Goal: Transaction & Acquisition: Book appointment/travel/reservation

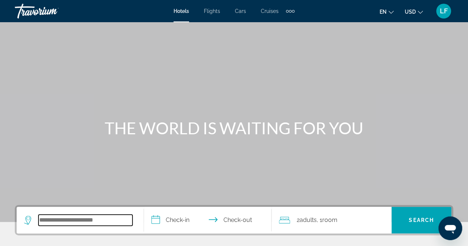
click at [121, 217] on input "Search widget" at bounding box center [85, 220] width 94 height 11
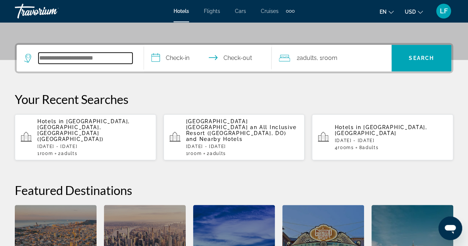
scroll to position [180, 0]
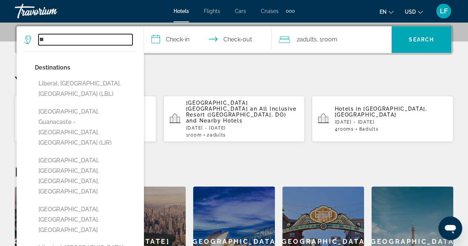
type input "*"
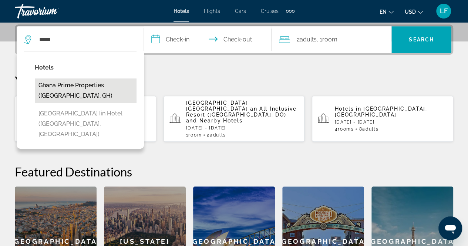
click at [66, 88] on button "Ghana prime properties ([GEOGRAPHIC_DATA], GH)" at bounding box center [86, 90] width 102 height 24
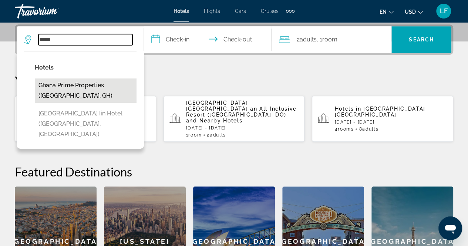
type input "**********"
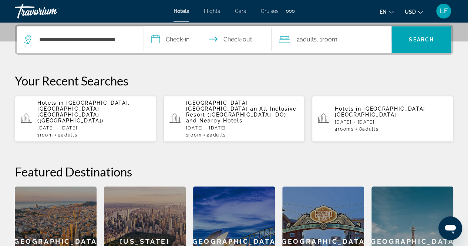
click at [180, 45] on input "**********" at bounding box center [209, 40] width 130 height 29
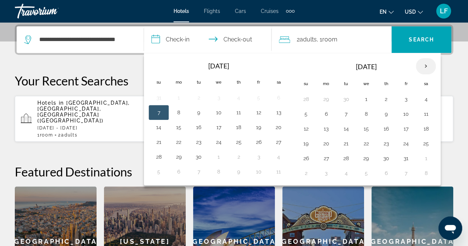
click at [425, 64] on th "Next month" at bounding box center [426, 66] width 20 height 16
click at [327, 116] on button "3" at bounding box center [326, 114] width 12 height 10
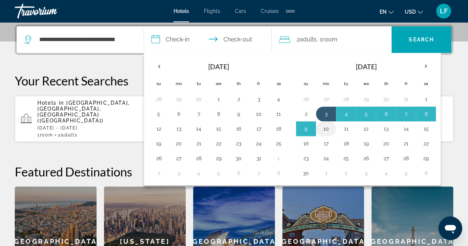
click at [327, 129] on button "10" at bounding box center [326, 129] width 12 height 10
type input "**********"
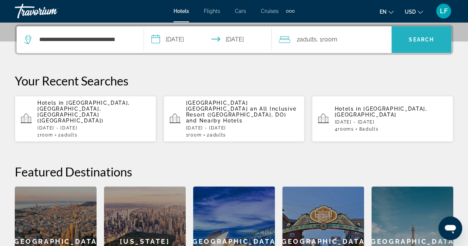
click at [399, 44] on span "Search widget" at bounding box center [421, 40] width 60 height 18
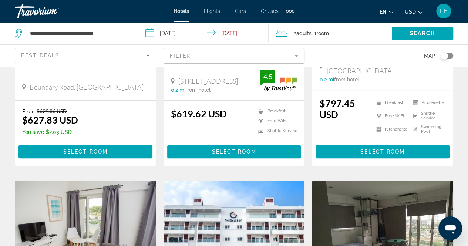
scroll to position [189, 0]
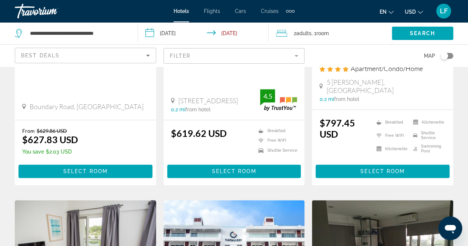
click at [220, 58] on mat-form-field "Filter" at bounding box center [233, 56] width 141 height 16
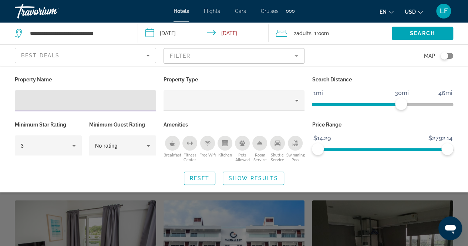
click at [138, 98] on input "Hotel Filters" at bounding box center [85, 101] width 129 height 9
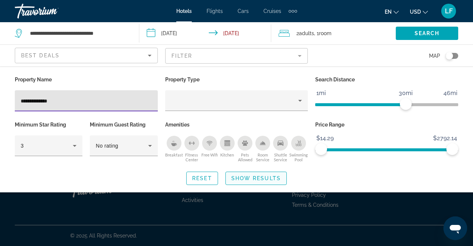
type input "**********"
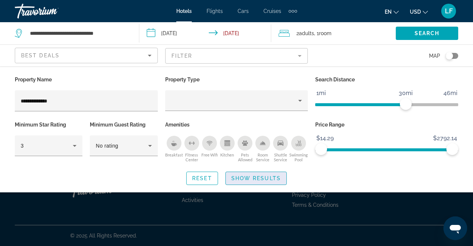
click at [255, 182] on span "Search widget" at bounding box center [256, 178] width 61 height 18
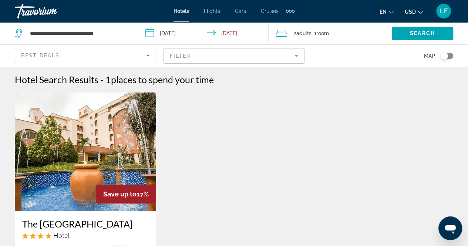
click at [189, 60] on mat-form-field "Filter" at bounding box center [233, 56] width 141 height 16
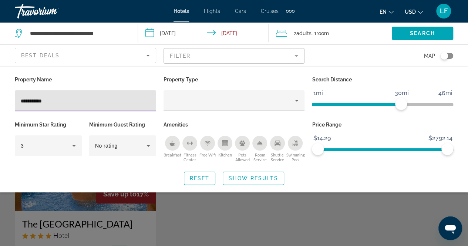
click at [244, 210] on div "Search widget" at bounding box center [234, 178] width 468 height 135
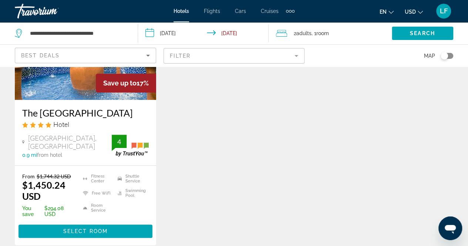
scroll to position [148, 0]
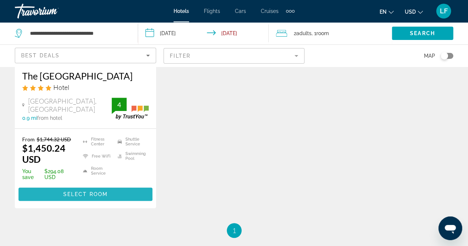
click at [72, 193] on span "Select Room" at bounding box center [85, 194] width 44 height 6
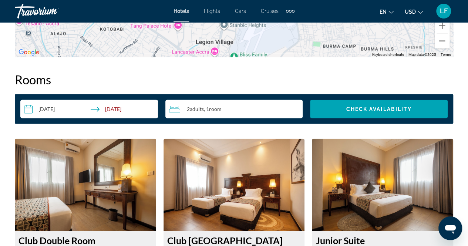
scroll to position [1036, 0]
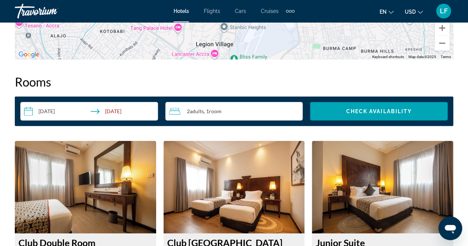
click at [286, 11] on div "Extra navigation items" at bounding box center [287, 11] width 3 height 3
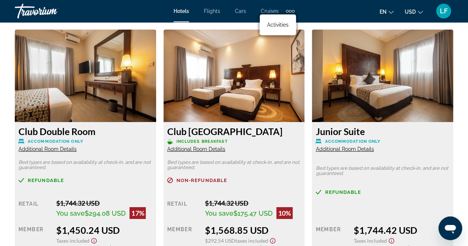
scroll to position [1147, 0]
click at [292, 9] on div "Extra navigation items" at bounding box center [290, 11] width 9 height 11
drag, startPoint x: 292, startPoint y: 9, endPoint x: 282, endPoint y: 9, distance: 10.0
click at [290, 9] on div "Extra navigation items" at bounding box center [290, 11] width 9 height 11
click at [215, 11] on span "Flights" at bounding box center [212, 11] width 16 height 6
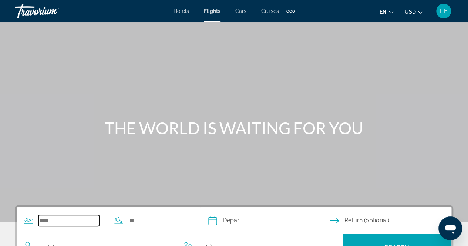
click at [93, 216] on input "Search widget" at bounding box center [68, 220] width 61 height 11
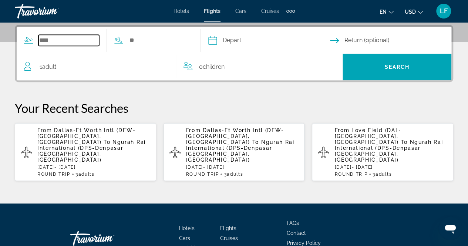
scroll to position [180, 0]
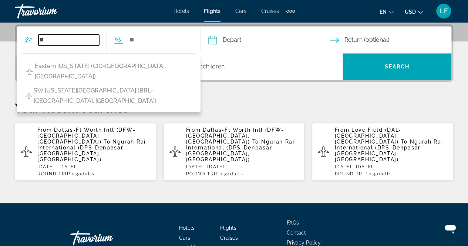
type input "*"
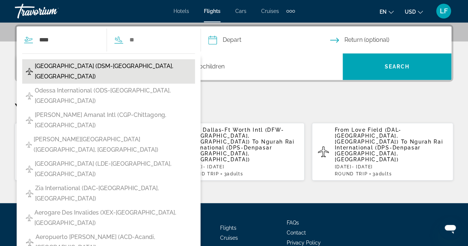
click at [92, 65] on span "[GEOGRAPHIC_DATA] (DSM-[GEOGRAPHIC_DATA], [GEOGRAPHIC_DATA])" at bounding box center [113, 71] width 156 height 21
type input "**********"
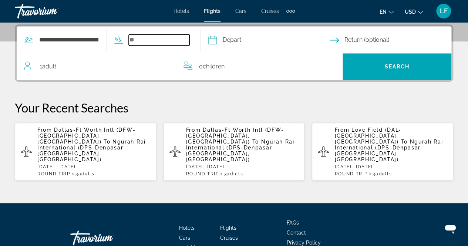
click at [148, 41] on input "Search widget" at bounding box center [159, 39] width 61 height 11
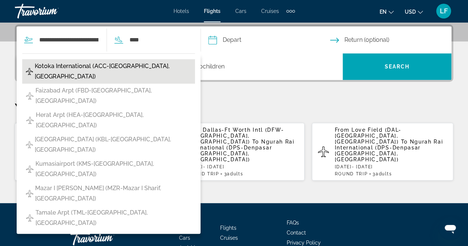
click at [133, 70] on span "Kotoka International (ACC-[GEOGRAPHIC_DATA], [GEOGRAPHIC_DATA])" at bounding box center [113, 71] width 156 height 21
type input "**********"
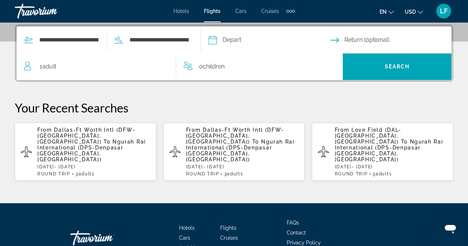
click at [242, 41] on input "Depart date" at bounding box center [268, 41] width 125 height 29
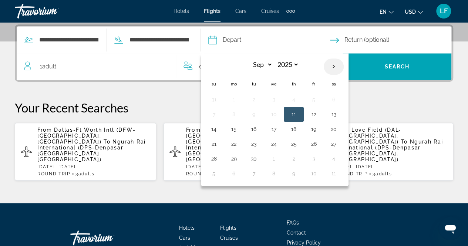
click at [344, 65] on th "Next month" at bounding box center [334, 66] width 20 height 16
select select "**"
click at [220, 117] on button "2" at bounding box center [214, 114] width 12 height 10
type input "**********"
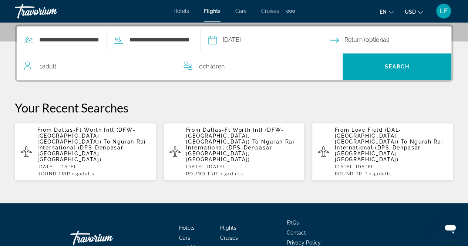
click at [353, 42] on input "Return date" at bounding box center [392, 41] width 125 height 29
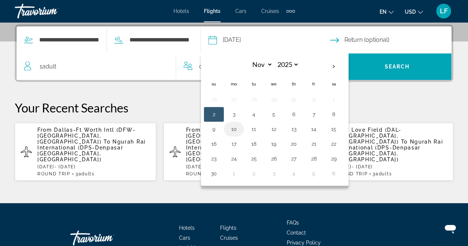
click at [240, 128] on button "10" at bounding box center [234, 129] width 12 height 10
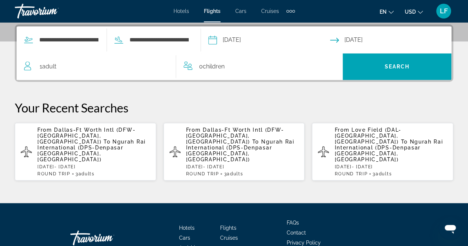
click at [375, 41] on input "**********" at bounding box center [392, 41] width 125 height 29
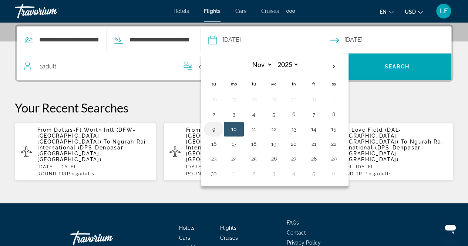
click at [220, 131] on button "9" at bounding box center [214, 129] width 12 height 10
type input "**********"
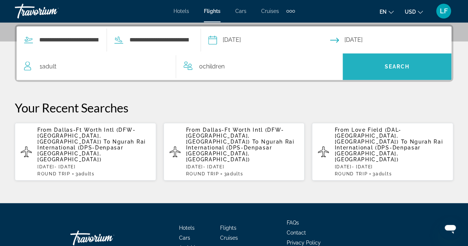
click at [379, 63] on span "Search widget" at bounding box center [397, 67] width 109 height 18
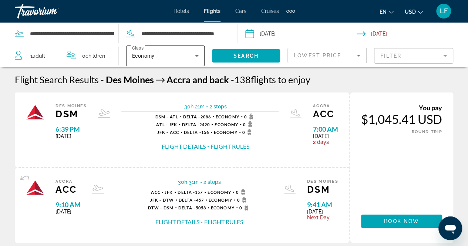
click at [195, 57] on icon "Search widget" at bounding box center [196, 55] width 9 height 9
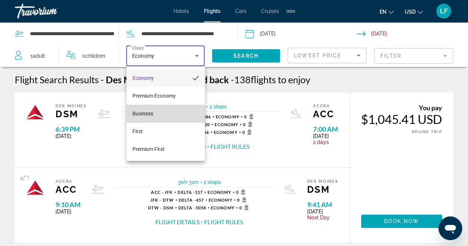
click at [161, 114] on mat-option "Business" at bounding box center [165, 114] width 78 height 18
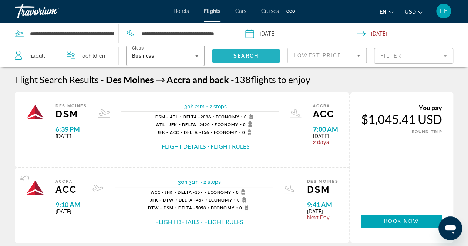
click at [238, 54] on span "Search" at bounding box center [245, 56] width 25 height 6
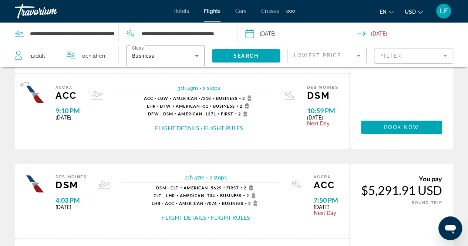
scroll to position [74, 0]
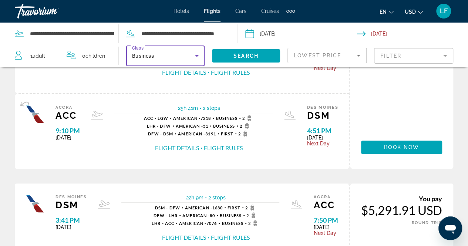
click at [199, 57] on icon "Search widget" at bounding box center [196, 55] width 9 height 9
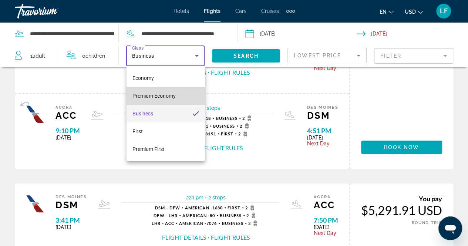
click at [180, 97] on mat-option "Premium Economy" at bounding box center [165, 96] width 78 height 18
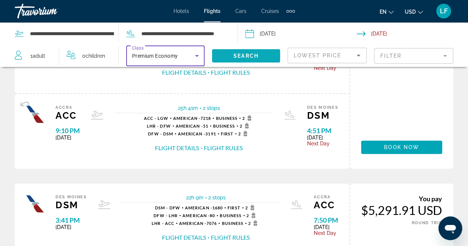
click at [237, 55] on span "Search" at bounding box center [245, 56] width 25 height 6
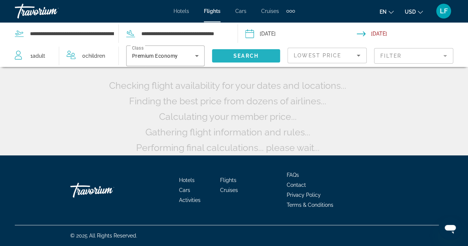
scroll to position [0, 0]
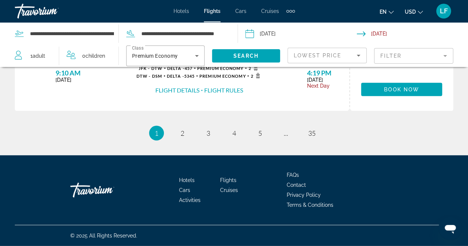
scroll to position [977, 0]
click at [187, 140] on link "page 2" at bounding box center [182, 133] width 13 height 13
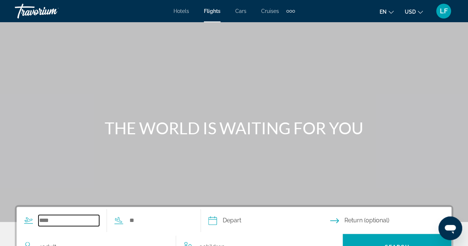
click at [99, 222] on input "Search widget" at bounding box center [68, 220] width 61 height 11
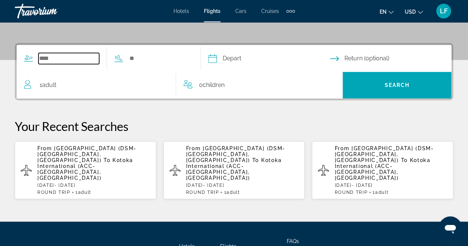
scroll to position [180, 0]
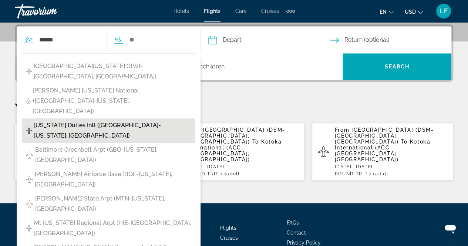
click at [165, 120] on span "[US_STATE] Dulles Intl ([GEOGRAPHIC_DATA]-[US_STATE], [GEOGRAPHIC_DATA])" at bounding box center [112, 130] width 157 height 21
type input "**********"
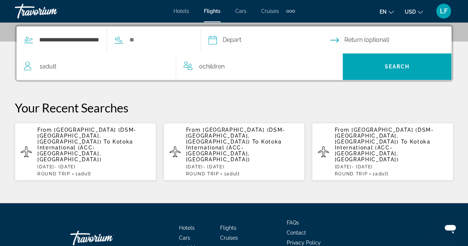
click at [247, 41] on input "Depart date" at bounding box center [268, 41] width 125 height 29
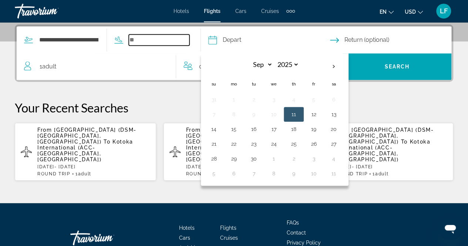
click at [151, 37] on input "Search widget" at bounding box center [159, 39] width 61 height 11
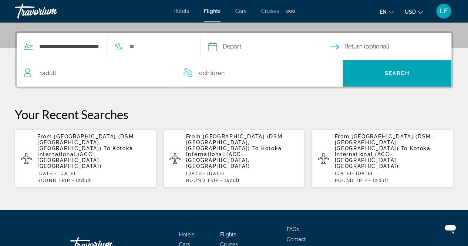
scroll to position [172, 0]
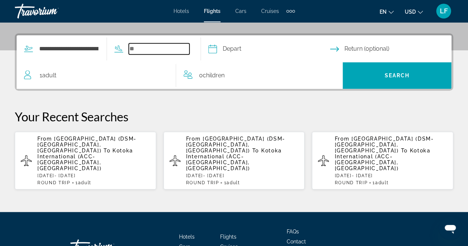
click at [175, 52] on input "Search widget" at bounding box center [159, 48] width 61 height 11
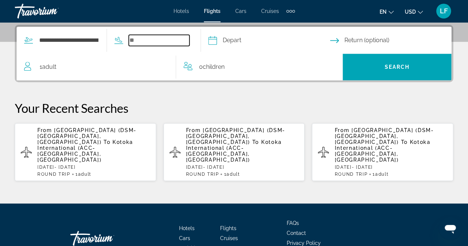
scroll to position [180, 0]
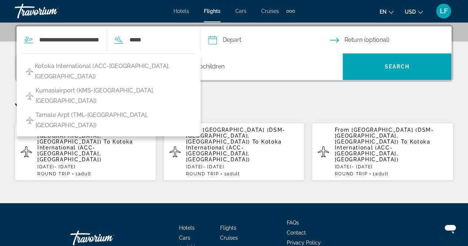
click at [147, 57] on div "Kotoka International (ACC-[GEOGRAPHIC_DATA], [GEOGRAPHIC_DATA]) [GEOGRAPHIC_DAT…" at bounding box center [109, 94] width 184 height 83
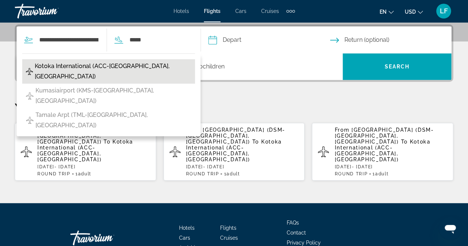
click at [150, 65] on button "Kotoka International (ACC-[GEOGRAPHIC_DATA], [GEOGRAPHIC_DATA])" at bounding box center [108, 71] width 173 height 24
type input "**********"
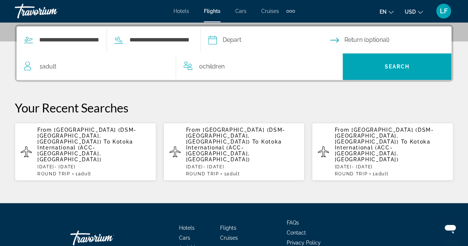
click at [250, 39] on input "Depart date" at bounding box center [268, 41] width 125 height 29
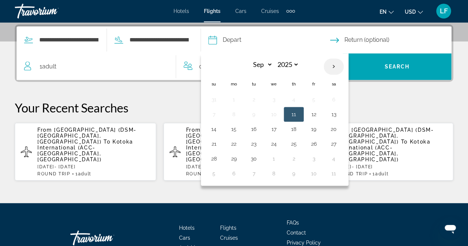
click at [344, 65] on th "Next month" at bounding box center [334, 66] width 20 height 16
select select "**"
click at [220, 111] on button "2" at bounding box center [214, 114] width 12 height 10
type input "**********"
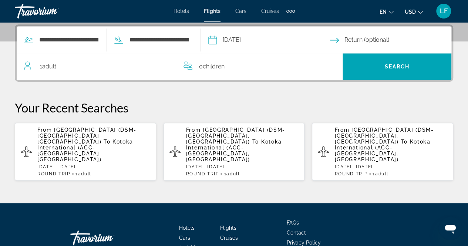
click at [345, 41] on input "Return date" at bounding box center [392, 41] width 125 height 29
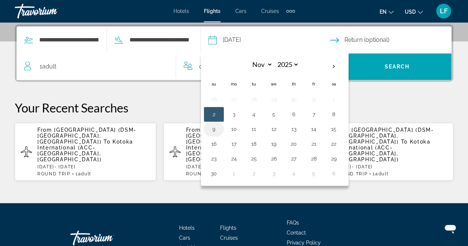
click at [220, 131] on button "9" at bounding box center [214, 129] width 12 height 10
type input "**********"
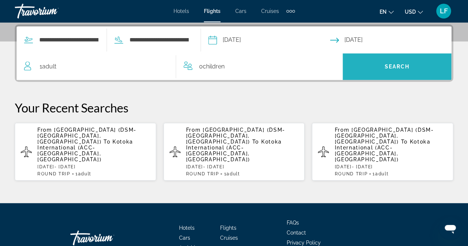
click at [382, 71] on span "Search widget" at bounding box center [397, 67] width 109 height 18
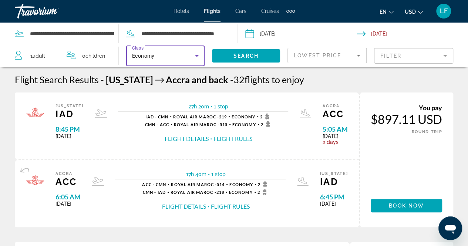
click at [199, 58] on icon "Search widget" at bounding box center [196, 55] width 9 height 9
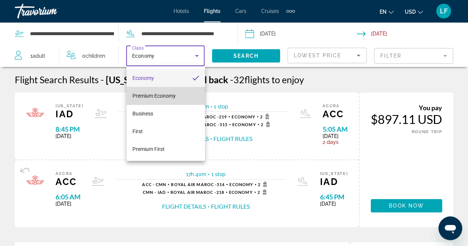
click at [183, 100] on mat-option "Premium Economy" at bounding box center [165, 96] width 78 height 18
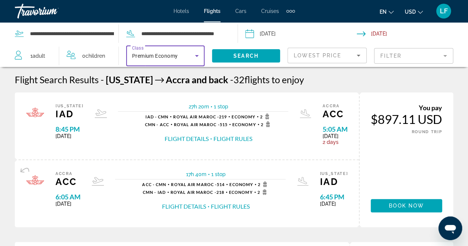
click at [197, 57] on icon "Search widget" at bounding box center [196, 55] width 9 height 9
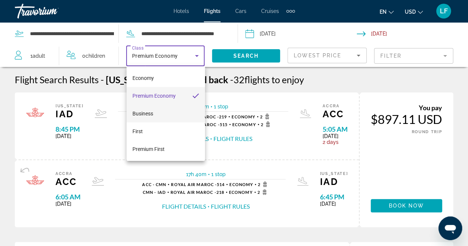
click at [178, 115] on mat-option "Business" at bounding box center [165, 114] width 78 height 18
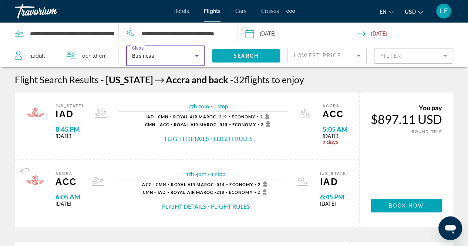
click at [235, 58] on span "Search" at bounding box center [245, 56] width 25 height 6
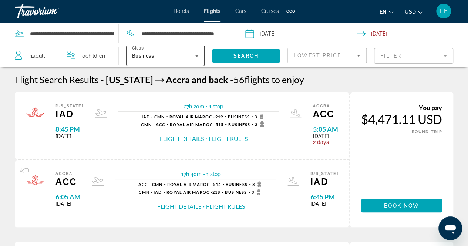
click at [197, 55] on icon "Search widget" at bounding box center [197, 56] width 4 height 2
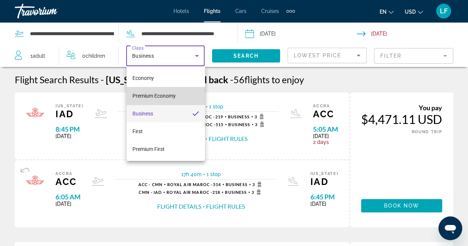
click at [178, 95] on mat-option "Premium Economy" at bounding box center [165, 96] width 78 height 18
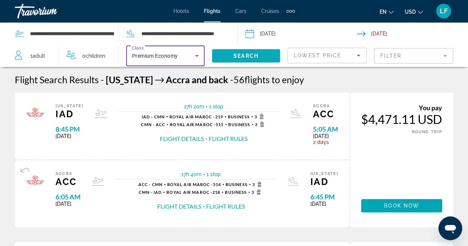
click at [248, 59] on span "Search widget" at bounding box center [246, 56] width 68 height 18
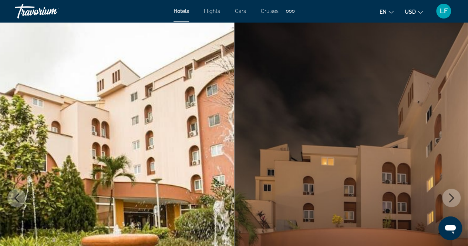
click at [29, 14] on div "Travorium" at bounding box center [52, 10] width 74 height 19
